Goal: Task Accomplishment & Management: Use online tool/utility

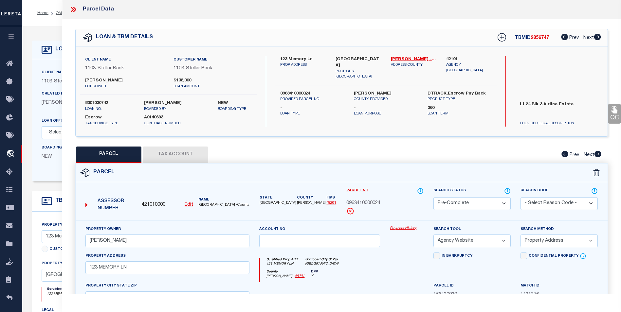
select select "PC"
select select "AGW"
select select "ADD"
select select "11247"
select select "Escrow"
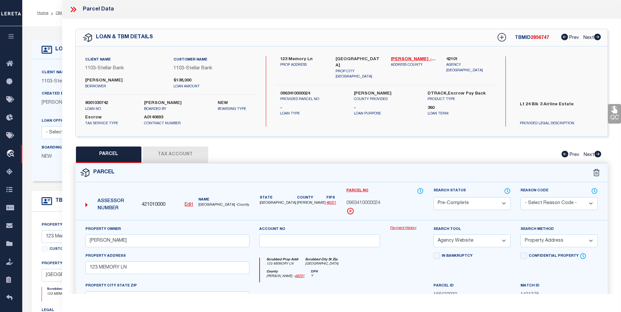
select select "[PERSON_NAME]"
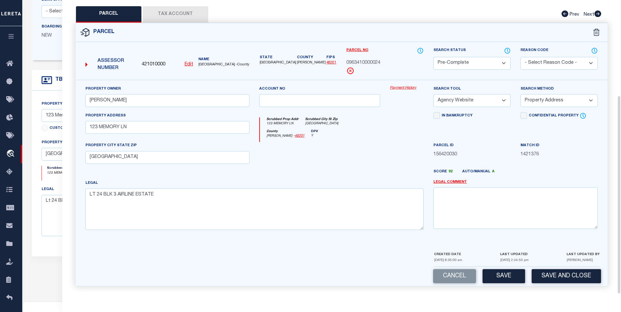
scroll to position [123, 0]
click at [497, 271] on button "Save" at bounding box center [503, 276] width 43 height 14
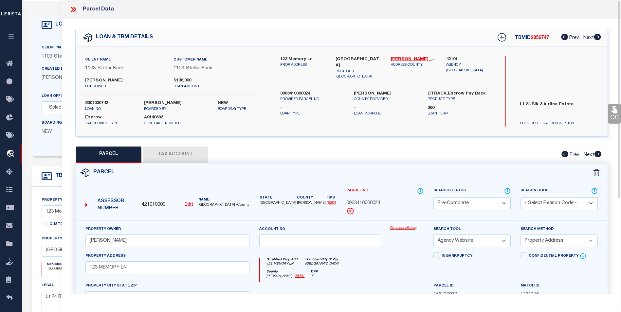
scroll to position [25, 0]
select select "AS"
select select
checkbox input "false"
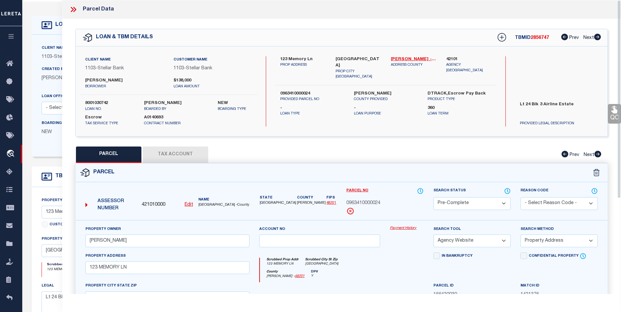
checkbox input "false"
select select "PC"
type input "[PERSON_NAME]"
select select "AGW"
select select "ADD"
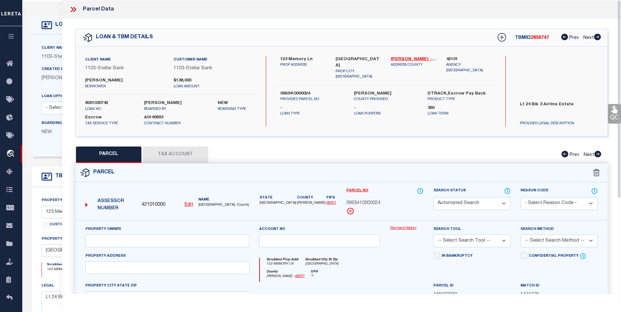
type input "123 MEMORY LN"
type input "[GEOGRAPHIC_DATA]"
type textarea "LT 24 BLK 3 AIRLINE ESTATE"
click at [74, 9] on icon at bounding box center [73, 9] width 9 height 9
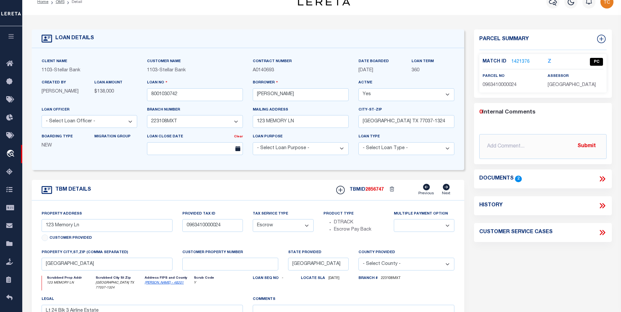
scroll to position [0, 0]
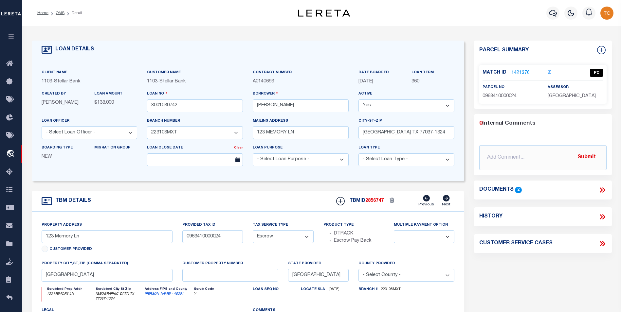
drag, startPoint x: 61, startPoint y: 14, endPoint x: 276, endPoint y: 59, distance: 219.0
click at [61, 14] on link "OMS" at bounding box center [60, 13] width 9 height 4
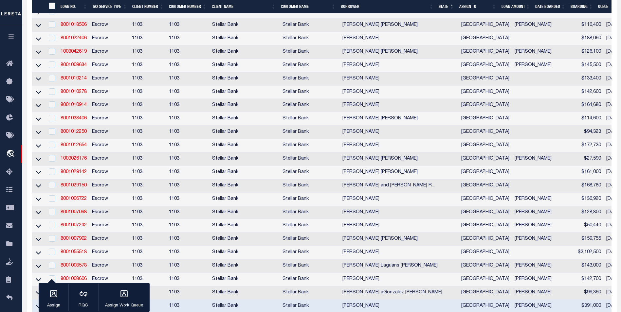
scroll to position [622, 0]
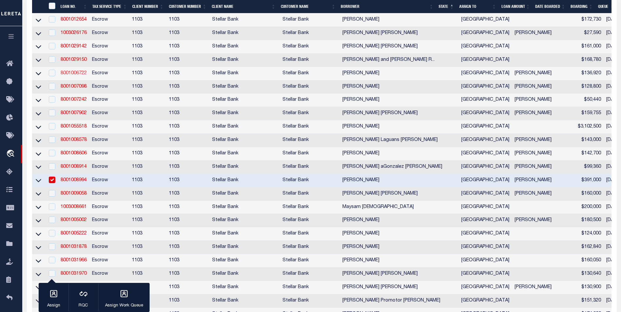
click at [82, 76] on link "8001006722" at bounding box center [74, 73] width 26 height 5
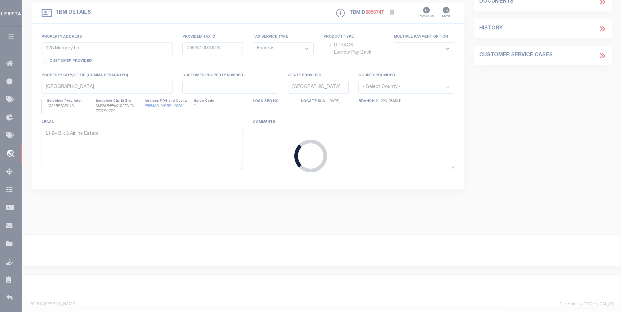
type input "8001006722"
type input "[PERSON_NAME]"
type input "[STREET_ADDRESS]"
type input "[GEOGRAPHIC_DATA] TX 77064-8050"
type input "[STREET_ADDRESS]"
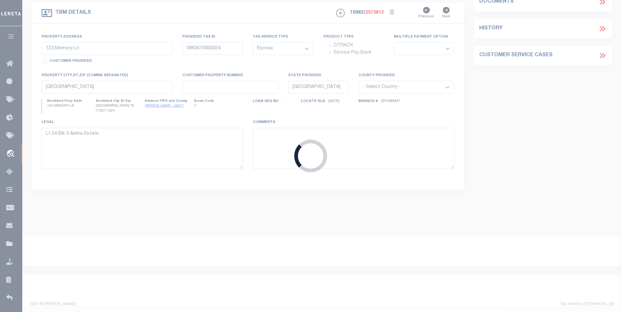
type input "1060940000038"
select select
type input "[GEOGRAPHIC_DATA] TX 77064"
type textarea "Lt 38 Blk 13 replat of WegaBank Sect 1"
select select "11247"
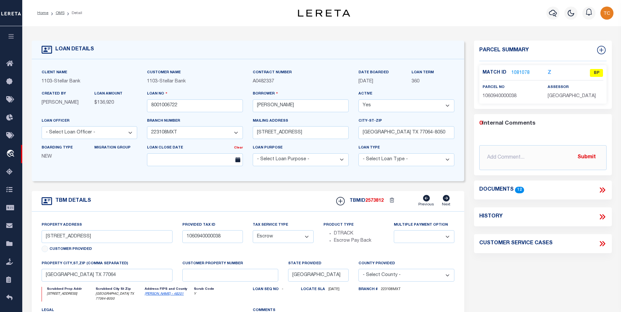
click at [522, 73] on link "1081078" at bounding box center [520, 73] width 18 height 7
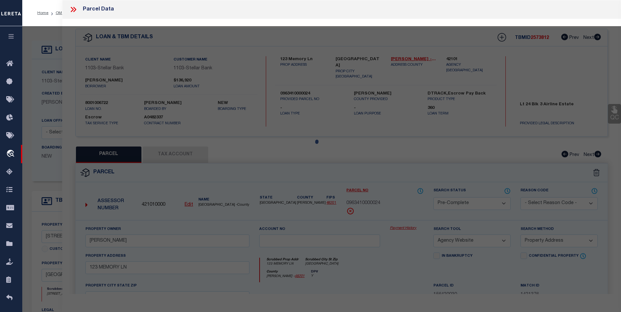
select select "AS"
select select
checkbox input "false"
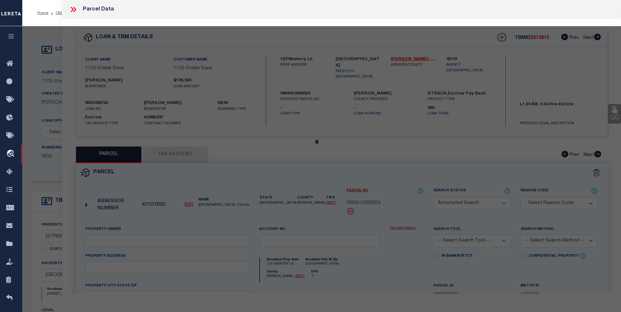
select select "BP"
type input "[PERSON_NAME]"
select select
type input "[STREET_ADDRESS]"
checkbox input "false"
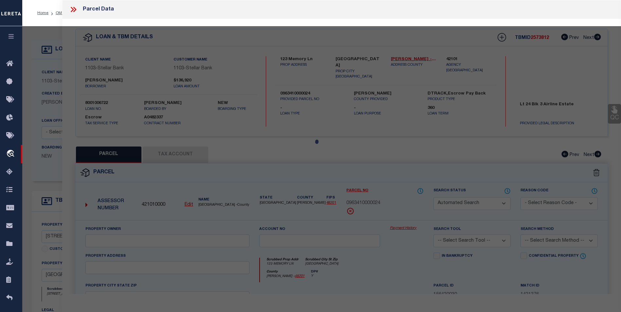
type input "[GEOGRAPHIC_DATA] TX 77064"
type textarea "LT 38 BLK 13 WESTBANK SEC 1 R/P"
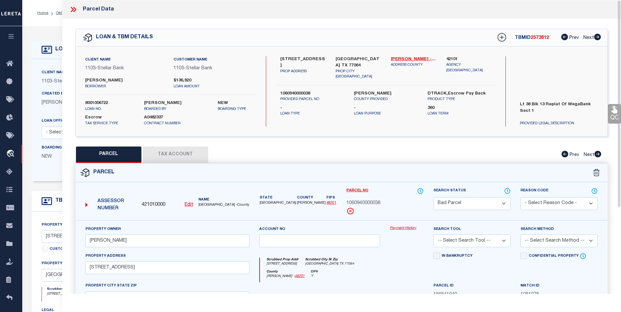
click at [462, 202] on select "Automated Search Bad Parcel Complete Duplicate Parcel High Dollar Reporting In …" at bounding box center [471, 203] width 77 height 13
select select "PC"
click at [433, 197] on select "Automated Search Bad Parcel Complete Duplicate Parcel High Dollar Reporting In …" at bounding box center [471, 203] width 77 height 13
click at [489, 240] on select "-- Select Search Tool -- 3rd Party Website Agency File Agency Website ATLS CNV-…" at bounding box center [471, 241] width 77 height 13
select select "AGW"
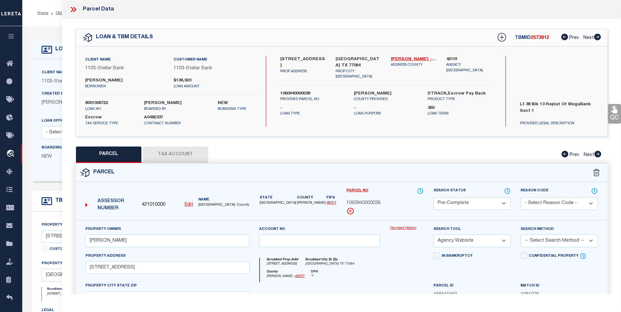
click at [433, 235] on select "-- Select Search Tool -- 3rd Party Website Agency File Agency Website ATLS CNV-…" at bounding box center [471, 241] width 77 height 13
click at [560, 242] on select "-- Select Search Method -- Property Address Legal Liability Info Provided" at bounding box center [558, 241] width 77 height 13
select select "ADD"
click at [520, 235] on select "-- Select Search Method -- Property Address Legal Liability Info Provided" at bounding box center [558, 241] width 77 height 13
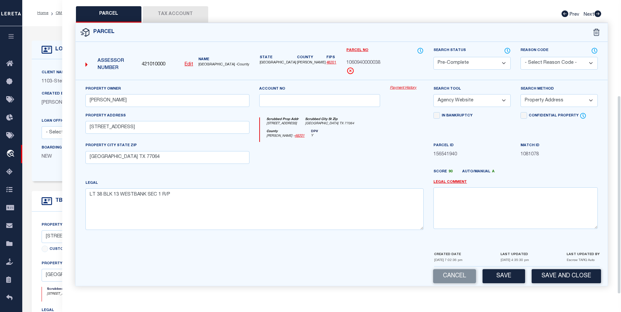
scroll to position [65, 0]
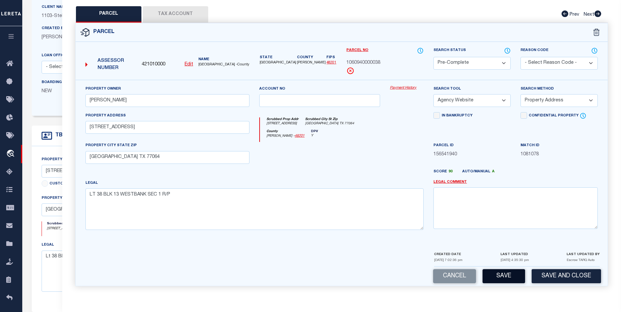
click at [513, 275] on button "Save" at bounding box center [503, 276] width 43 height 14
select select "AS"
select select
checkbox input "false"
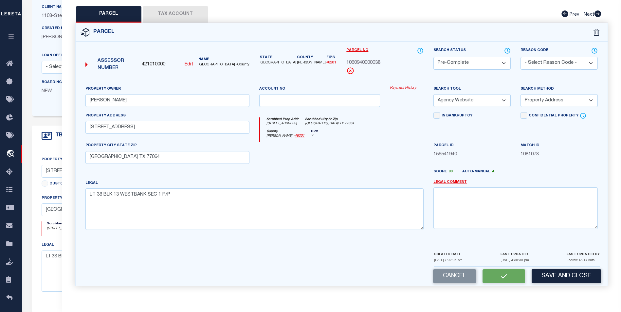
checkbox input "false"
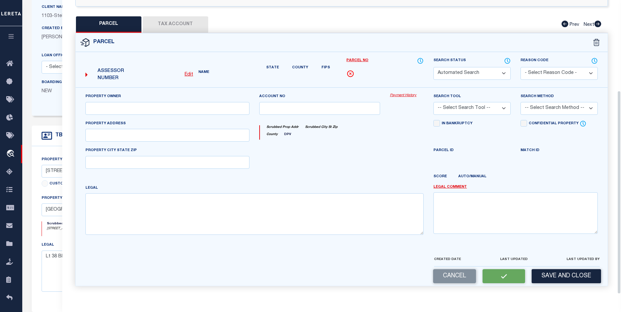
select select "PC"
type input "[PERSON_NAME]"
select select "AGW"
select select "ADD"
type input "[STREET_ADDRESS]"
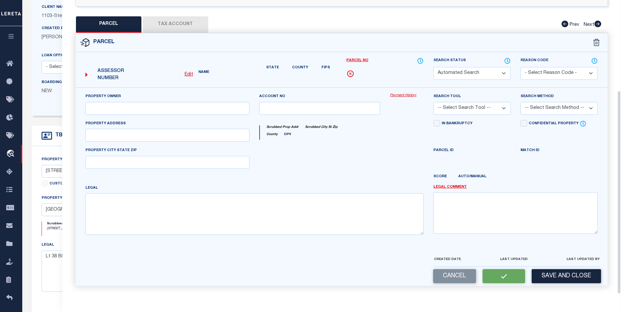
type input "[GEOGRAPHIC_DATA] TX 77064"
type textarea "LT 38 BLK 13 WESTBANK SEC 1 R/P"
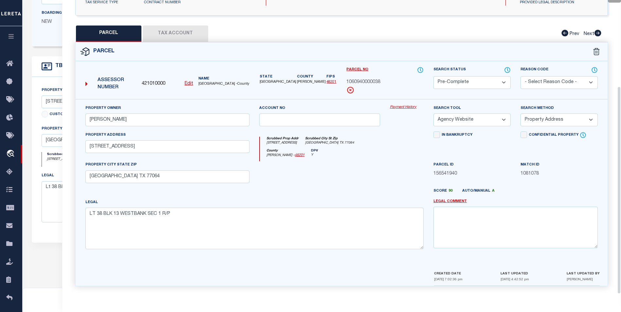
scroll to position [188, 0]
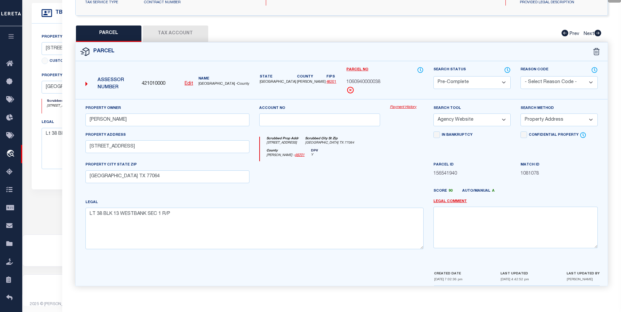
click at [507, 193] on div "Score 90 Auto/Manual A" at bounding box center [515, 193] width 164 height 8
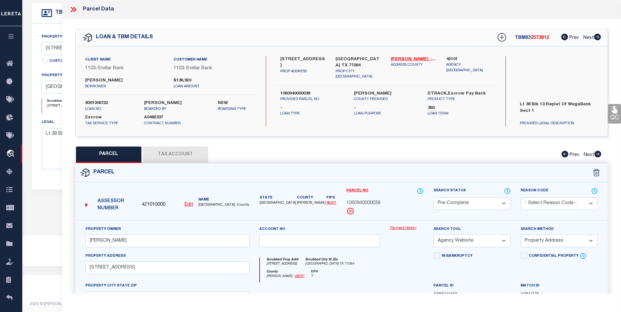
scroll to position [0, 0]
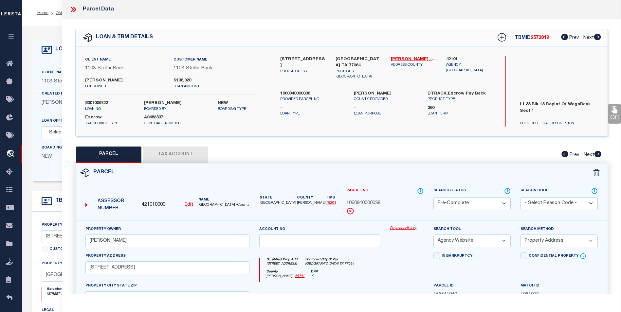
click at [74, 9] on icon at bounding box center [73, 9] width 9 height 9
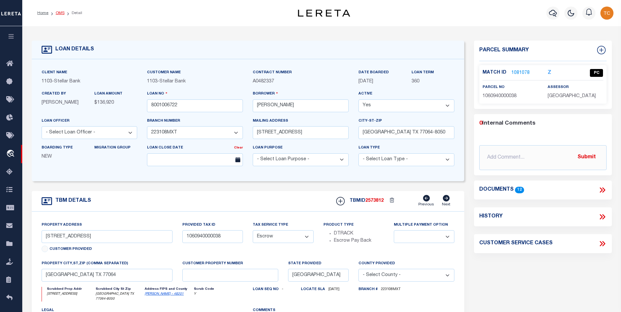
click at [58, 13] on link "OMS" at bounding box center [60, 13] width 9 height 4
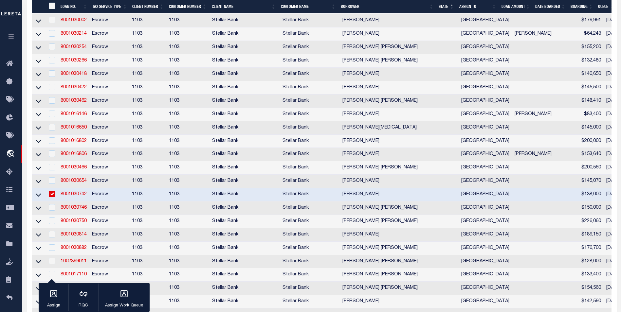
scroll to position [262, 0]
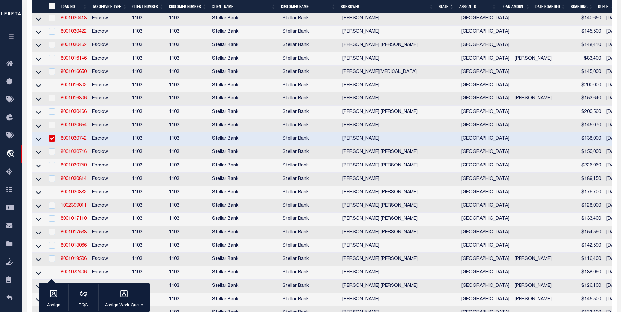
click at [76, 154] on link "8001030746" at bounding box center [74, 152] width 26 height 5
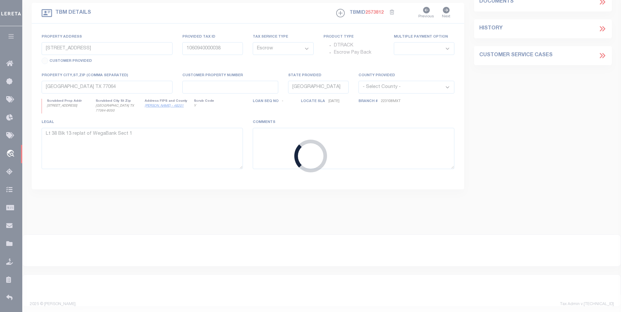
type input "8001030746"
type input "[PERSON_NAME] [PERSON_NAME]"
type input "12063 BACH ORCHARD TRL"
type input "[GEOGRAPHIC_DATA] TX 77038-2715"
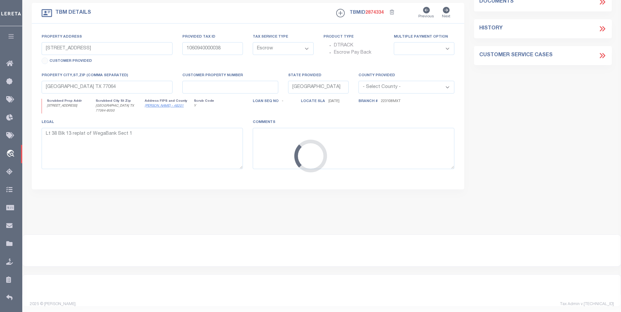
select select "11247"
type input "[STREET_ADDRESS]"
type input "1288140010016"
select select
type input "[GEOGRAPHIC_DATA]"
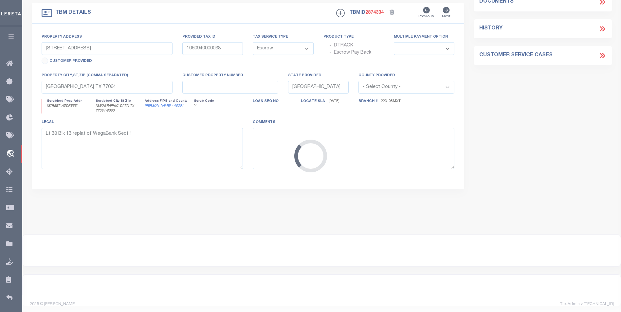
type textarea "Lt 16 Blk [STREET_ADDRESS]"
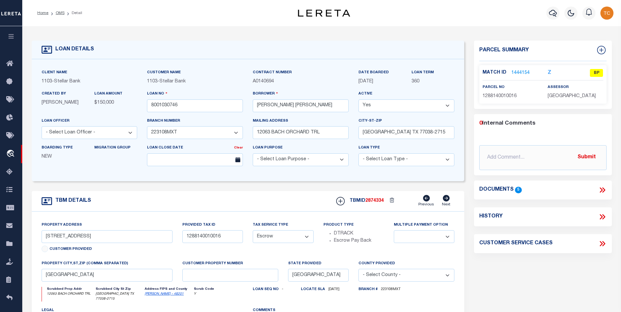
click at [520, 73] on link "1444154" at bounding box center [520, 73] width 18 height 7
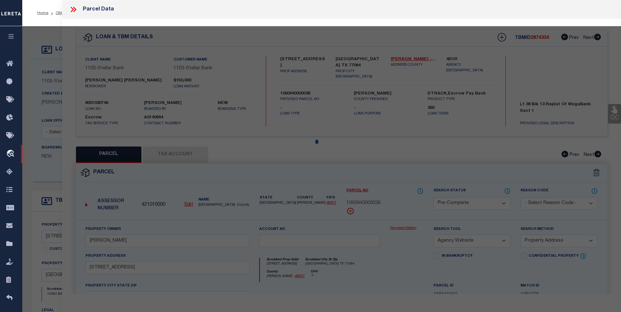
select select "AS"
select select
checkbox input "false"
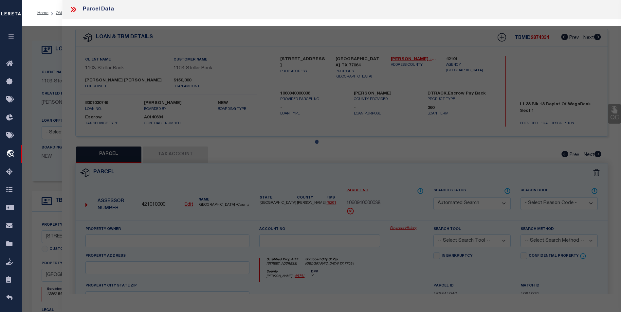
select select "BP"
type input "[PERSON_NAME]"
type input "12063 BACH ORCHARD TRL"
checkbox input "false"
type input "[GEOGRAPHIC_DATA]"
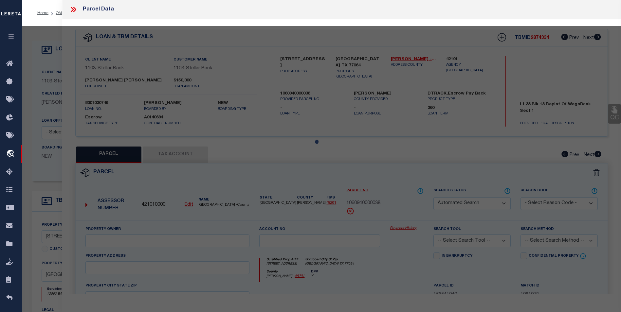
type textarea "LT 16 BLK 1 [GEOGRAPHIC_DATA] SEC 5"
type textarea "Tax ID Special Project"
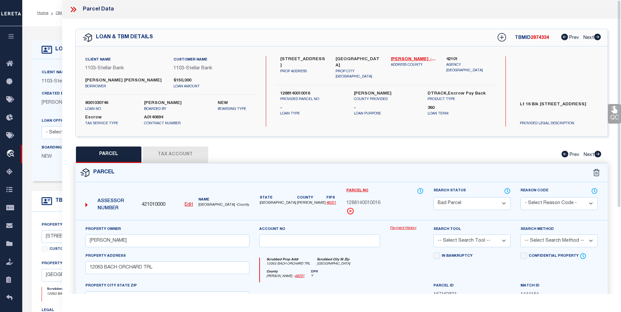
click at [476, 199] on select "Automated Search Bad Parcel Complete Duplicate Parcel High Dollar Reporting In …" at bounding box center [471, 203] width 77 height 13
select select "PC"
click at [433, 197] on select "Automated Search Bad Parcel Complete Duplicate Parcel High Dollar Reporting In …" at bounding box center [471, 203] width 77 height 13
click at [496, 246] on select "-- Select Search Tool -- 3rd Party Website Agency File Agency Website ATLS CNV-…" at bounding box center [471, 241] width 77 height 13
select select "AGW"
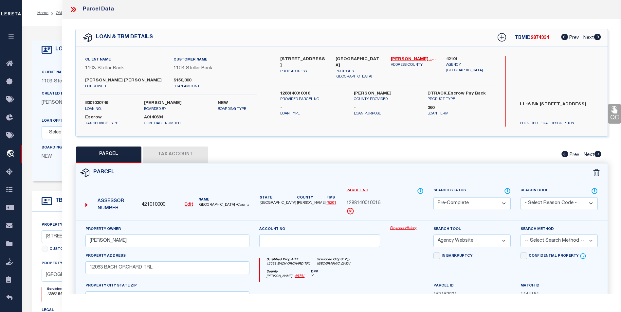
click at [433, 235] on select "-- Select Search Tool -- 3rd Party Website Agency File Agency Website ATLS CNV-…" at bounding box center [471, 241] width 77 height 13
click at [556, 238] on select "-- Select Search Method -- Property Address Legal Liability Info Provided" at bounding box center [558, 241] width 77 height 13
select select "ADD"
click at [520, 235] on select "-- Select Search Method -- Property Address Legal Liability Info Provided" at bounding box center [558, 241] width 77 height 13
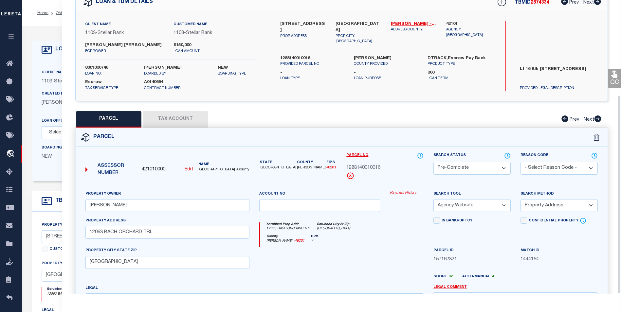
scroll to position [141, 0]
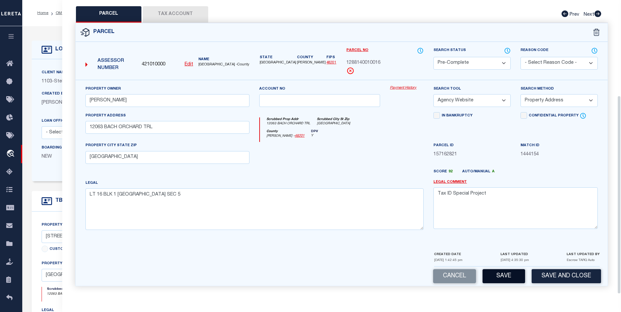
click at [517, 273] on button "Save" at bounding box center [503, 276] width 43 height 14
select select "AS"
select select
checkbox input "false"
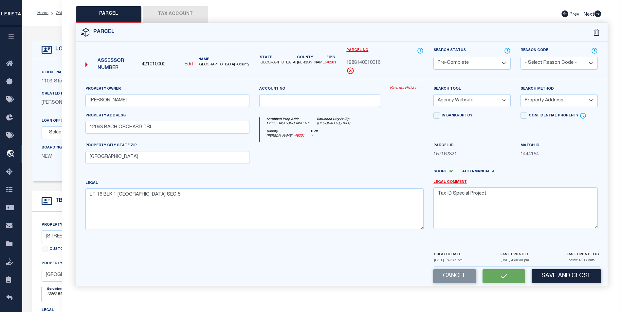
checkbox input "false"
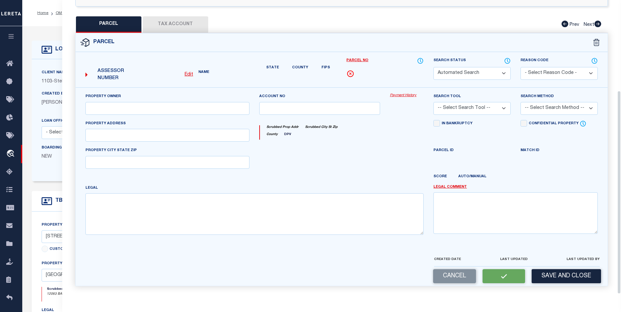
scroll to position [122, 0]
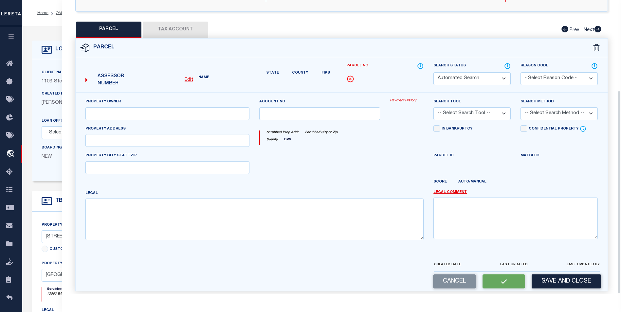
select select "PC"
type input "[PERSON_NAME]"
select select "AGW"
select select "ADD"
type input "12063 BACH ORCHARD TRL"
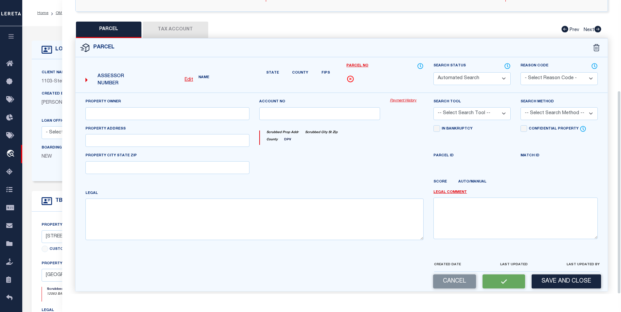
type input "[GEOGRAPHIC_DATA]"
type textarea "LT 16 BLK 1 [GEOGRAPHIC_DATA] SEC 5"
type textarea "Tax ID Special Project"
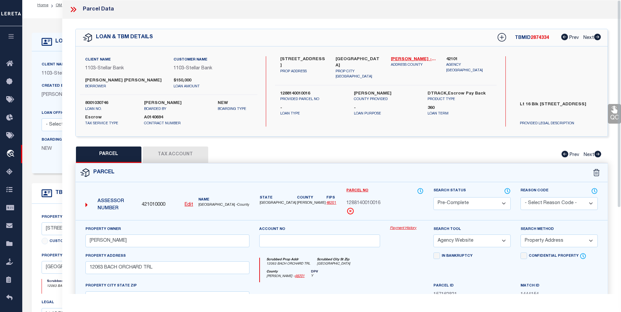
scroll to position [0, 0]
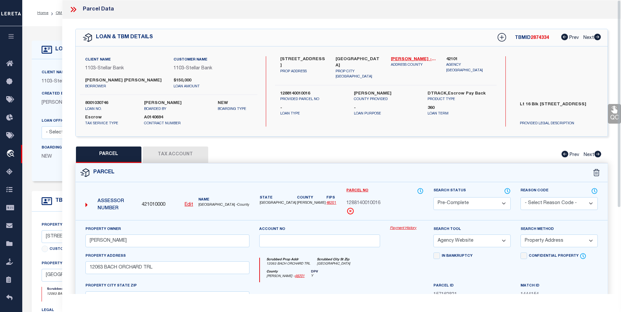
click at [72, 11] on icon at bounding box center [72, 9] width 3 height 5
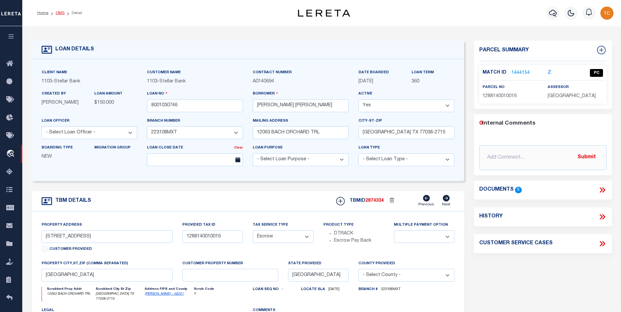
click at [61, 12] on link "OMS" at bounding box center [60, 13] width 9 height 4
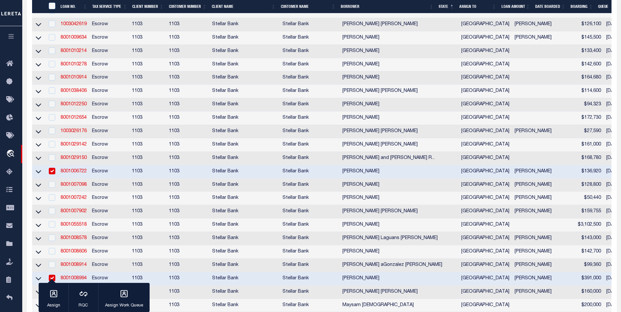
scroll to position [687, 0]
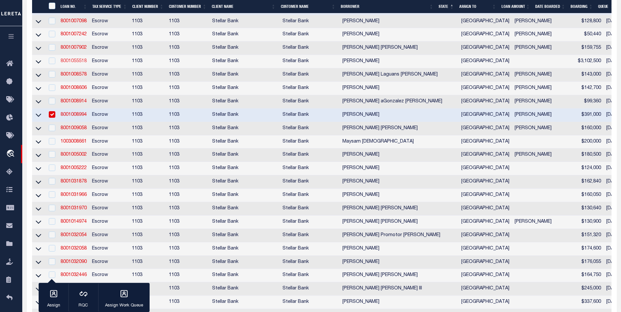
click at [79, 63] on link "8001055518" at bounding box center [74, 61] width 26 height 5
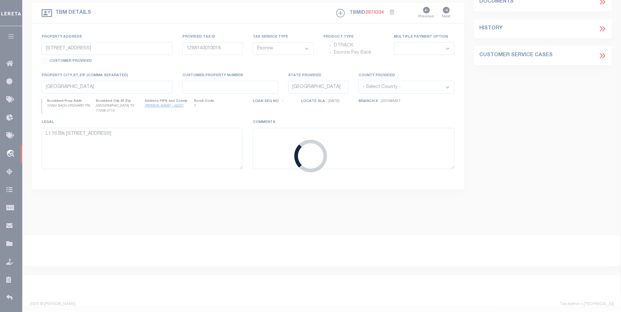
type input "8001055518"
type input "[PERSON_NAME]"
select select "11290"
type input "[STREET_ADDRESS]"
type input "[GEOGRAPHIC_DATA] [GEOGRAPHIC_DATA] 77019"
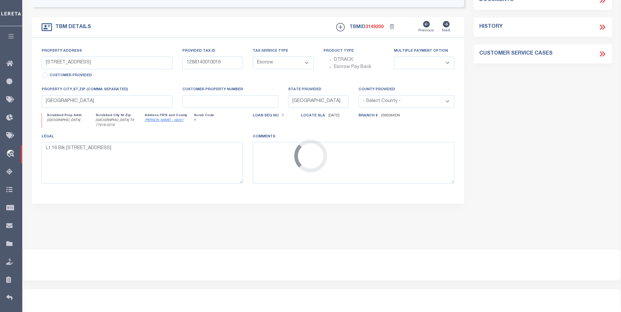
select select "11290"
type input "2228 DEL MONTE"
type input "0601550450034"
select select
type input "[GEOGRAPHIC_DATA] [GEOGRAPHIC_DATA] 77019"
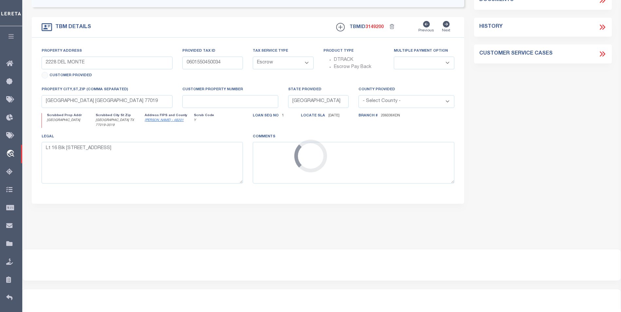
select select
type textarea "[STREET_ADDRESS]"
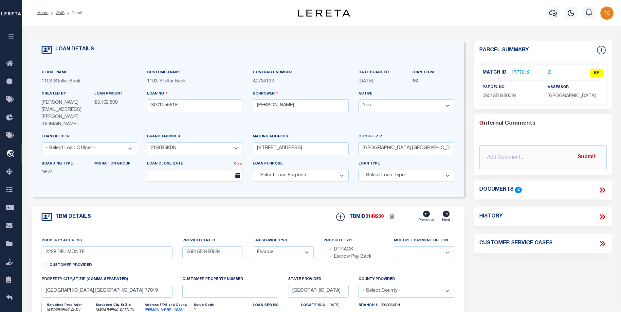
click at [515, 72] on link "1777612" at bounding box center [520, 73] width 18 height 7
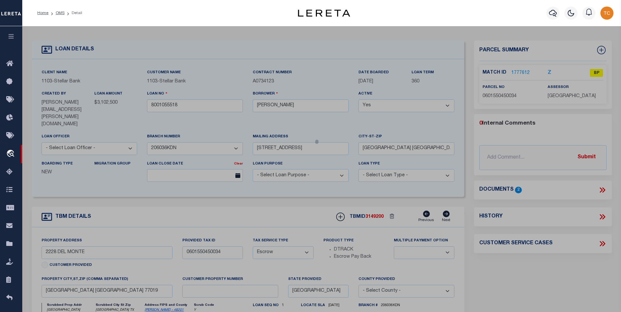
select select "AS"
select select
checkbox input "false"
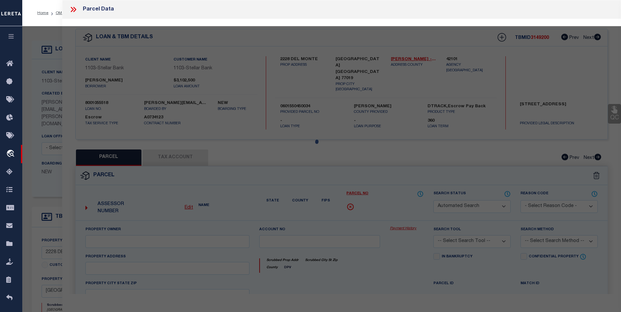
select select "BP"
type input "[PERSON_NAME] M ESTATE OF"
select select
type input "[GEOGRAPHIC_DATA]"
checkbox input "false"
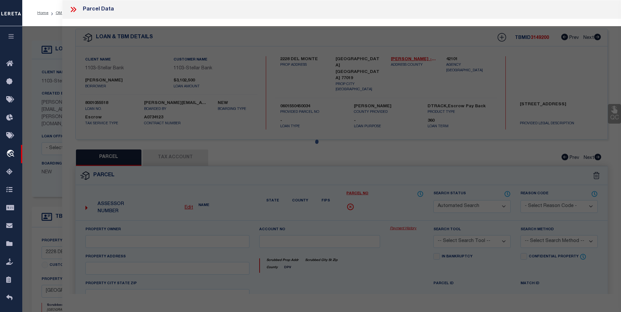
type textarea "LT [STREET_ADDRESS]"
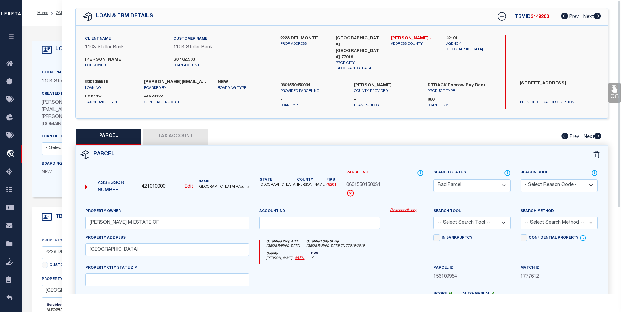
scroll to position [98, 0]
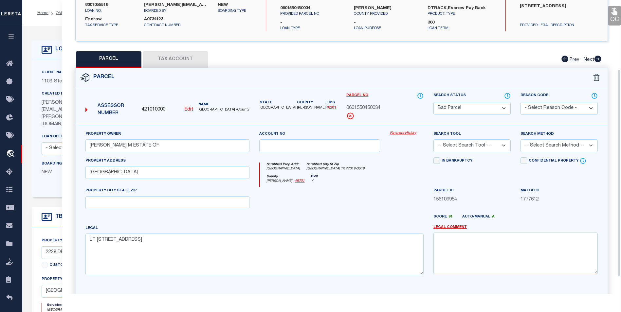
click at [483, 104] on select "Automated Search Bad Parcel Complete Duplicate Parcel High Dollar Reporting In …" at bounding box center [471, 108] width 77 height 13
select select "PC"
click at [433, 102] on select "Automated Search Bad Parcel Complete Duplicate Parcel High Dollar Reporting In …" at bounding box center [471, 108] width 77 height 13
click at [506, 143] on select "-- Select Search Tool -- 3rd Party Website Agency File Agency Website ATLS CNV-…" at bounding box center [471, 145] width 77 height 13
click at [433, 139] on select "-- Select Search Tool -- 3rd Party Website Agency File Agency Website ATLS CNV-…" at bounding box center [471, 145] width 77 height 13
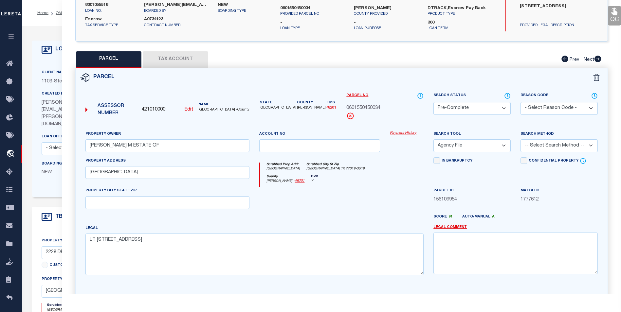
click at [499, 145] on select "-- Select Search Tool -- 3rd Party Website Agency File Agency Website ATLS CNV-…" at bounding box center [471, 145] width 77 height 13
select select "AGW"
click at [433, 139] on select "-- Select Search Tool -- 3rd Party Website Agency File Agency Website ATLS CNV-…" at bounding box center [471, 145] width 77 height 13
click at [544, 144] on select "-- Select Search Method -- Property Address Legal Liability Info Provided" at bounding box center [558, 145] width 77 height 13
select select "ADD"
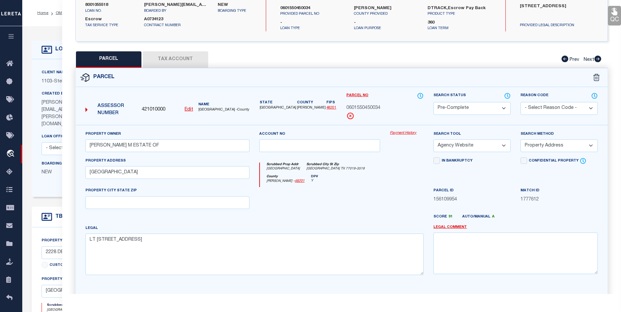
click at [520, 139] on select "-- Select Search Method -- Property Address Legal Liability Info Provided" at bounding box center [558, 145] width 77 height 13
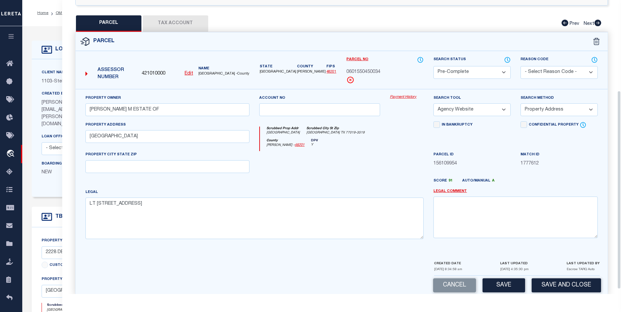
scroll to position [141, 0]
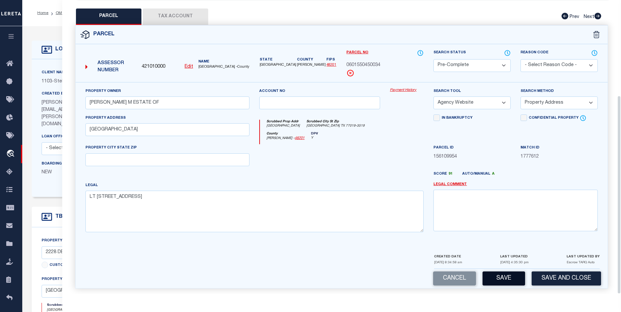
click at [495, 275] on button "Save" at bounding box center [503, 279] width 43 height 14
select select "AS"
select select
checkbox input "false"
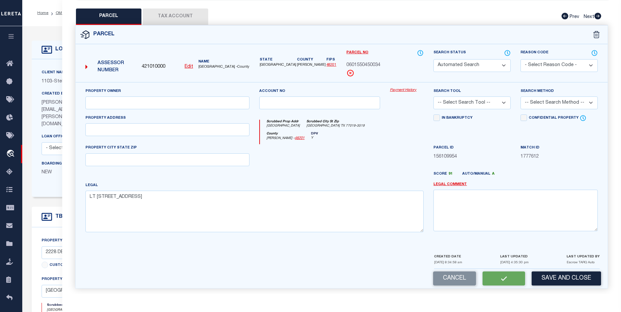
checkbox input "false"
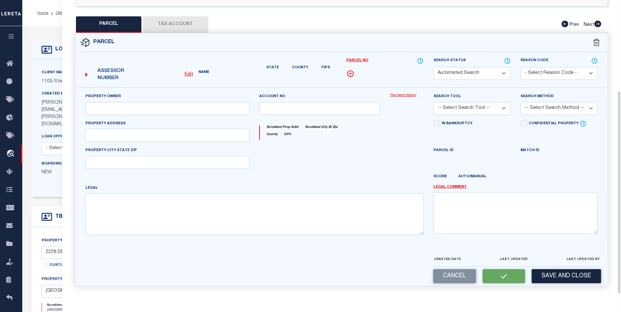
select select "PC"
type input "[PERSON_NAME] M ESTATE OF"
select select "AGW"
select select "ADD"
type input "[GEOGRAPHIC_DATA]"
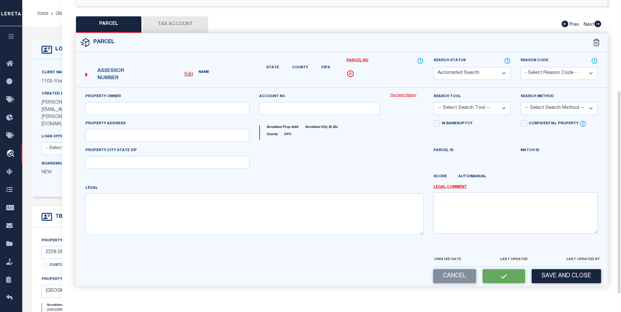
type textarea "LT [STREET_ADDRESS]"
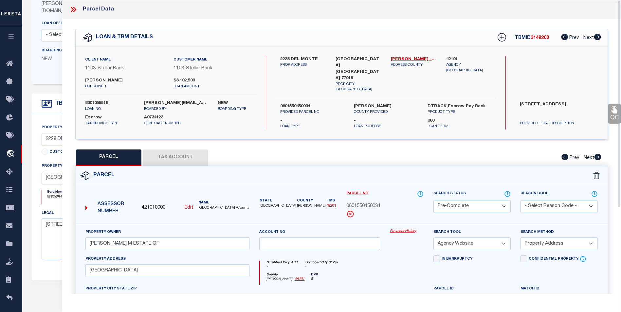
scroll to position [33, 0]
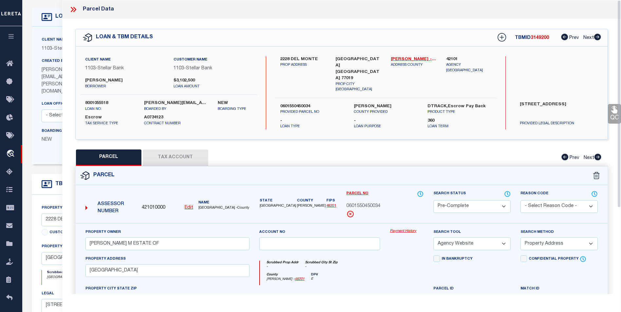
click at [73, 9] on icon at bounding box center [73, 9] width 9 height 9
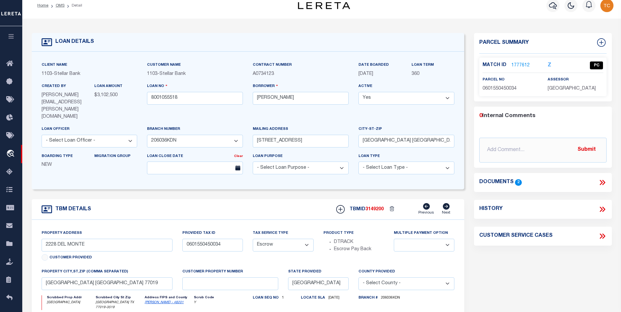
scroll to position [0, 0]
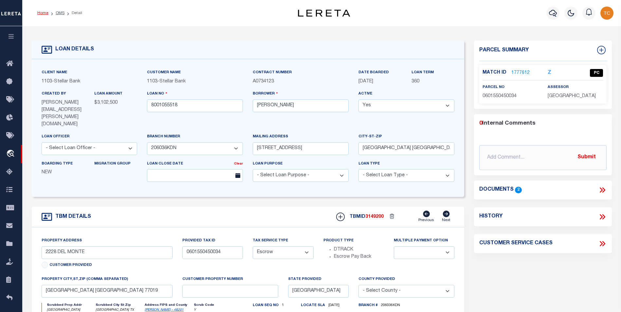
click at [46, 12] on link "Home" at bounding box center [42, 13] width 11 height 4
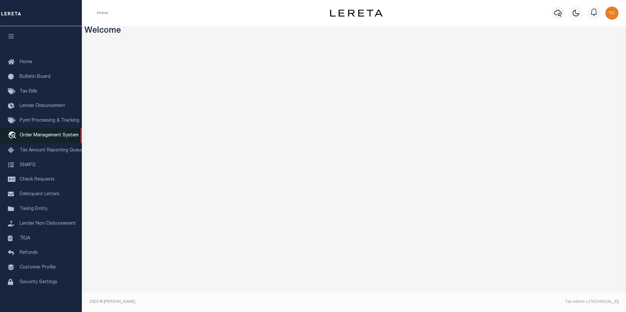
click at [48, 134] on link "travel_explore Order Management System" at bounding box center [41, 135] width 82 height 15
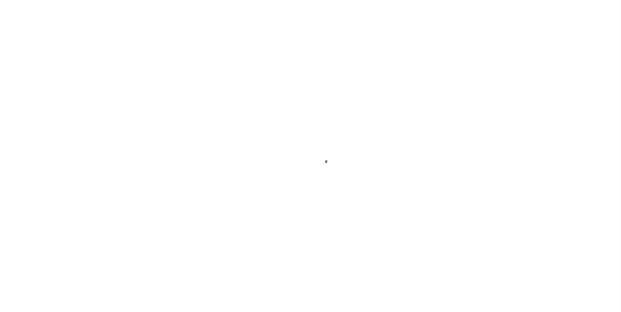
scroll to position [7, 0]
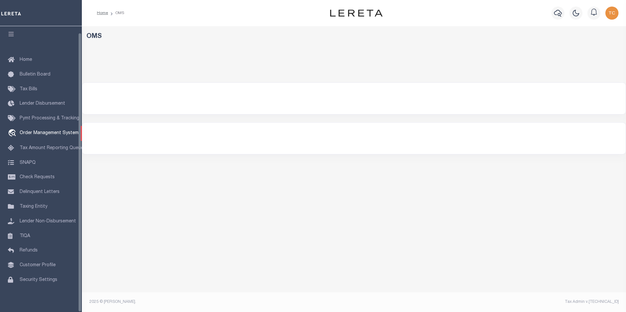
select select "200"
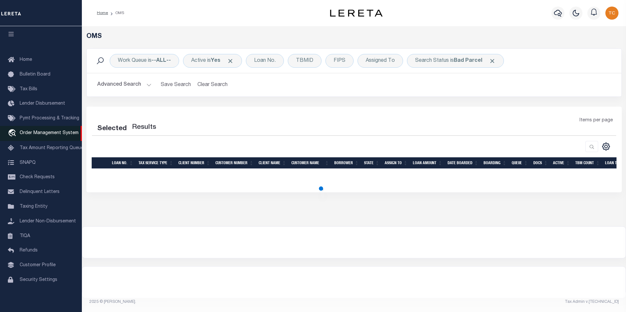
select select "200"
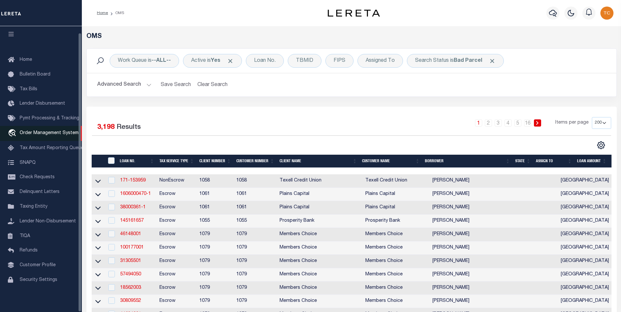
click at [52, 131] on span "Order Management System" at bounding box center [49, 133] width 59 height 5
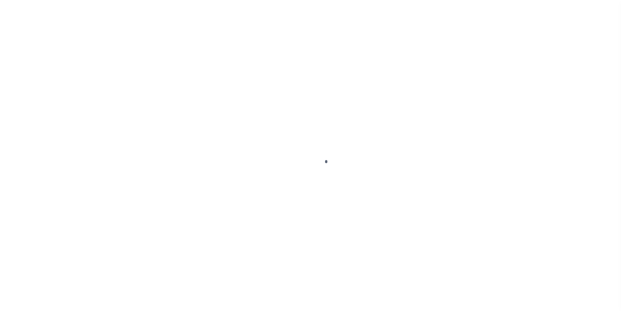
scroll to position [7, 0]
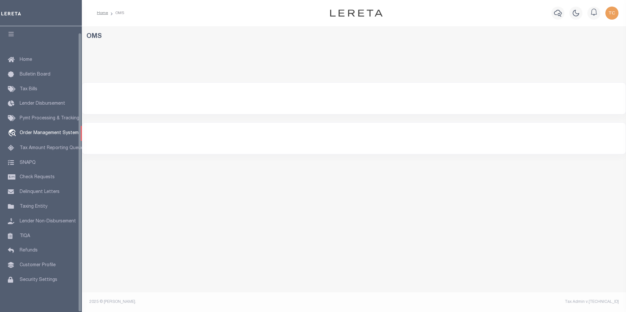
select select "200"
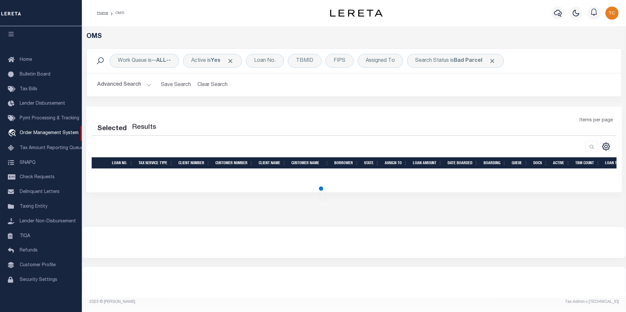
select select "200"
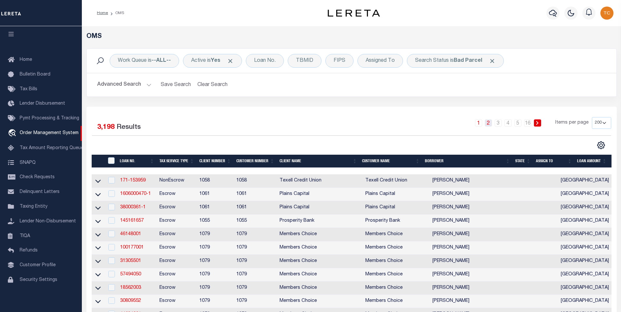
click at [490, 122] on link "2" at bounding box center [488, 122] width 7 height 7
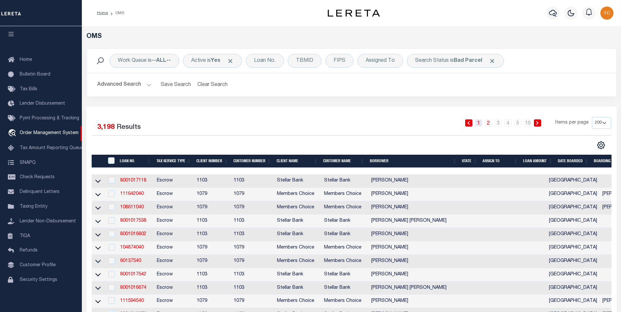
click at [480, 123] on link "1" at bounding box center [478, 122] width 7 height 7
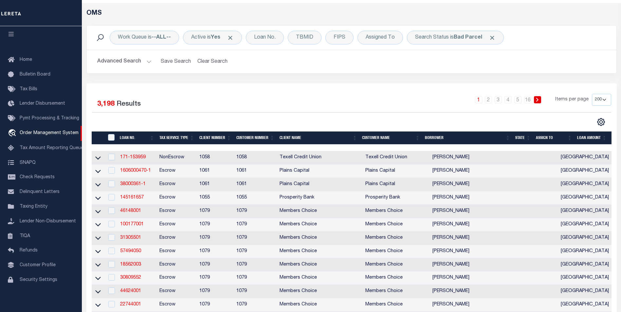
scroll to position [0, 0]
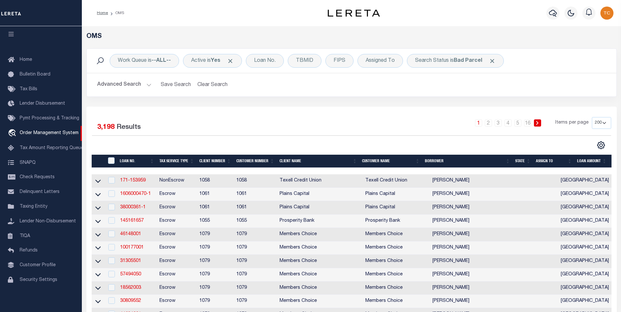
click at [479, 124] on link "1" at bounding box center [478, 122] width 7 height 7
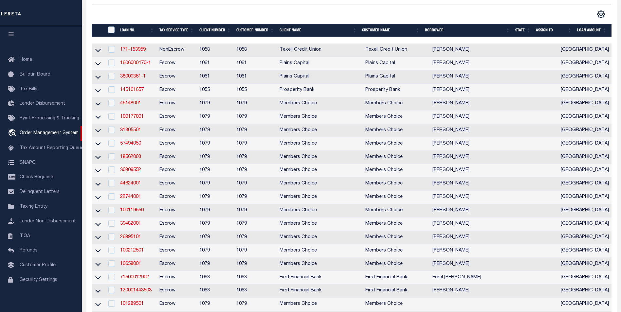
click at [527, 32] on th "State" at bounding box center [522, 30] width 21 height 13
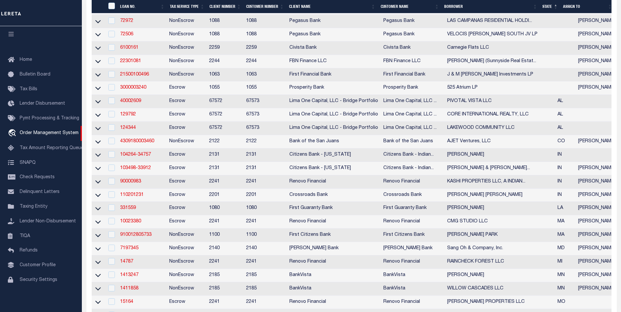
scroll to position [262, 0]
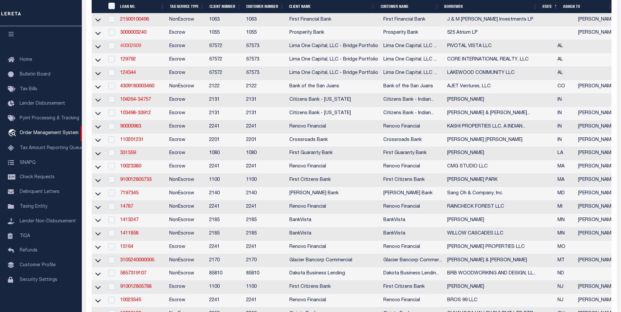
click at [129, 48] on link "40002609" at bounding box center [130, 46] width 21 height 5
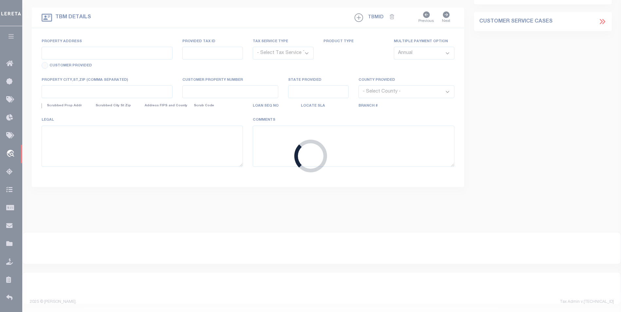
type input "40002609"
type input "PIVOTAL VISTA LLC"
select select
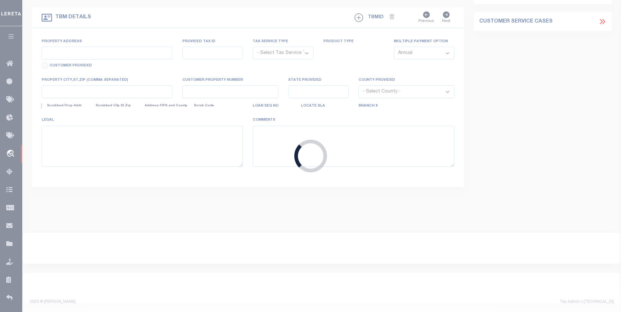
select select
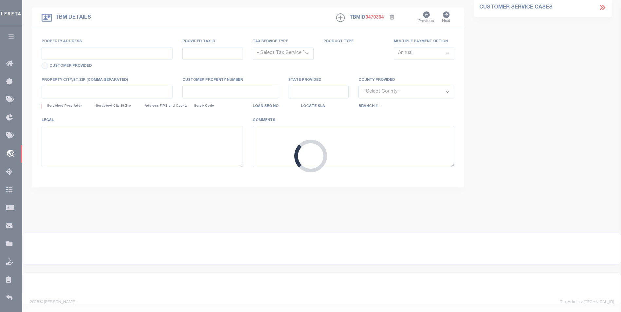
type input "204 BELDEN AVENUE"
radio input "true"
select select "Escrow"
select select
type input "SELMA AL 36701"
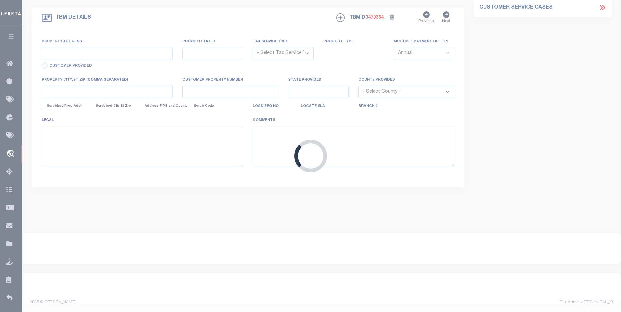
type input "40002609-1"
type input "AL"
type textarea "NO COLLECTOR INFO PROVIDED BY THE CLIENT."
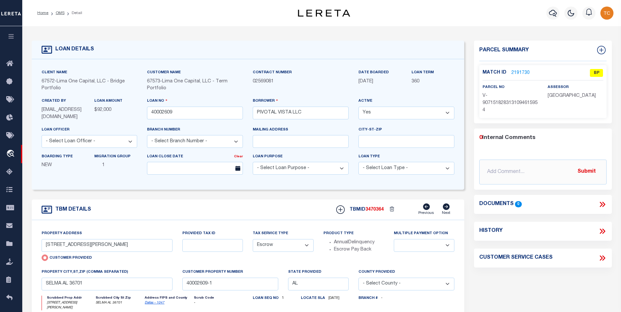
click at [521, 73] on link "2191730" at bounding box center [520, 73] width 18 height 7
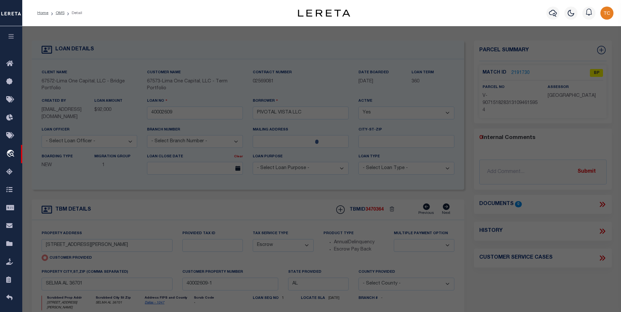
checkbox input "false"
select select "BP"
select select "AGW"
select select "ADD"
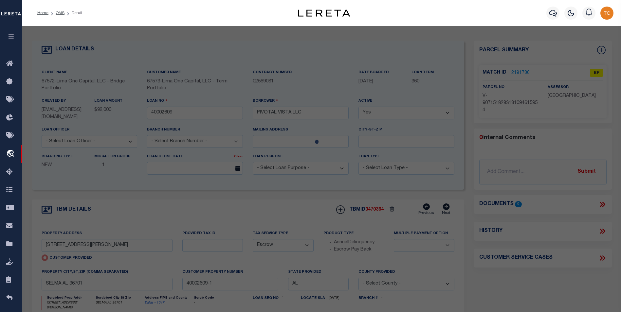
type input "204 BELDEN AVENUE"
checkbox input "false"
type input "SELMA AL 36701"
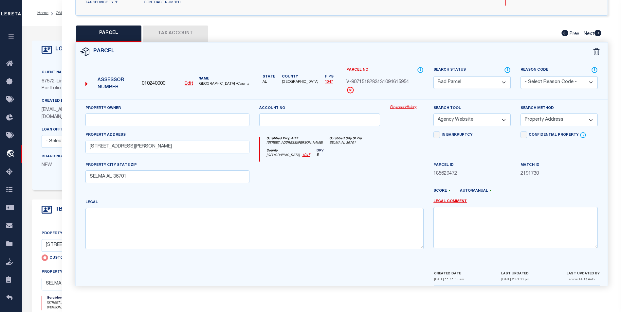
click at [176, 37] on button "Tax Account" at bounding box center [175, 34] width 65 height 16
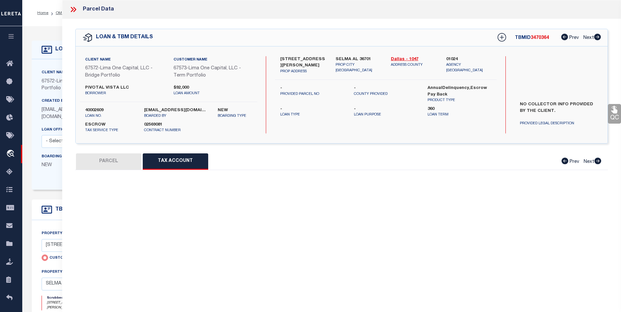
select select "100"
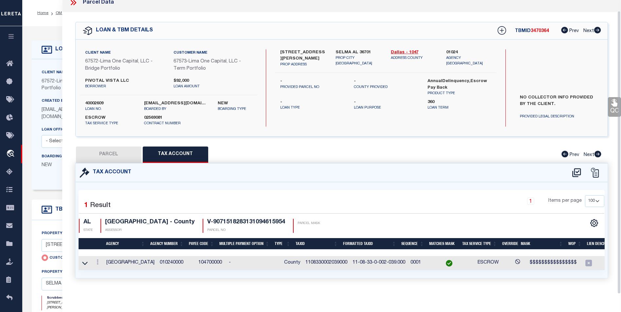
scroll to position [11, 0]
click at [96, 260] on link at bounding box center [97, 262] width 7 height 5
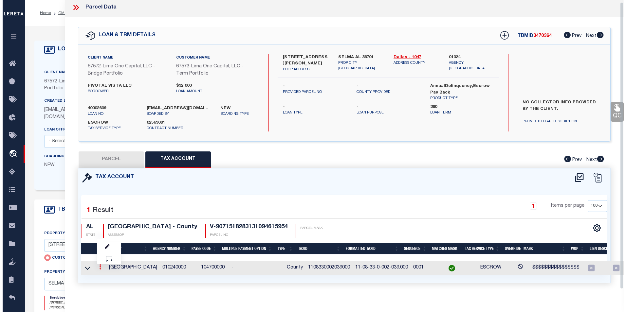
scroll to position [2, 0]
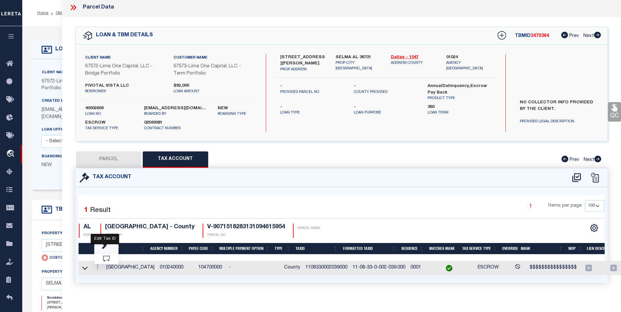
click at [103, 246] on icon "" at bounding box center [104, 246] width 5 height 5
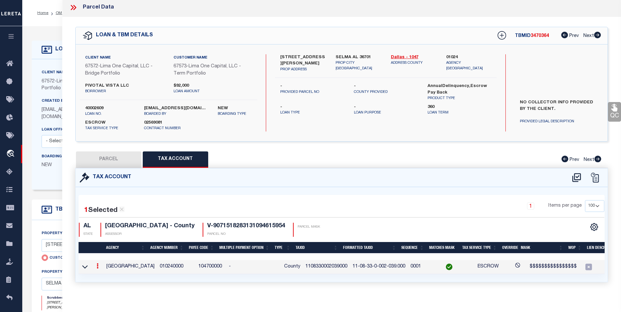
type input "1108330002039000"
type textarea "$$$$$$$$$$$$$$$$"
checkbox input "true"
select select "ACT"
type input "XX-XX-XX-X-XXX-XXX.XXX*"
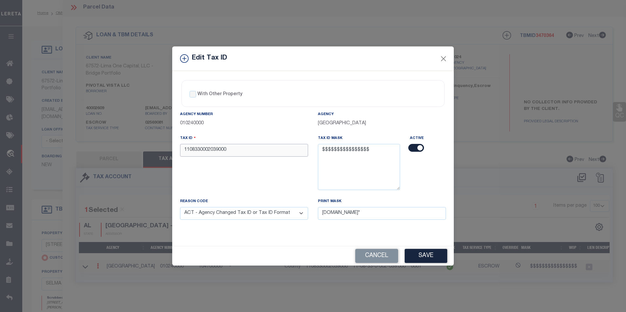
click at [248, 153] on input "1108330002039000" at bounding box center [244, 150] width 128 height 13
type input "11083300020390000"
click at [272, 213] on select "- Select Reason - 099 - Other (Provide additional detail) ACT - Agency Changed …" at bounding box center [244, 213] width 128 height 13
click at [180, 207] on select "- Select Reason - 099 - Other (Provide additional detail) ACT - Agency Changed …" at bounding box center [244, 213] width 128 height 13
click at [438, 256] on button "Save" at bounding box center [425, 256] width 43 height 14
